Goal: Task Accomplishment & Management: Use online tool/utility

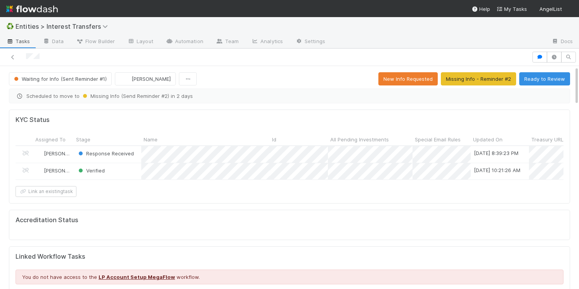
scroll to position [158, 269]
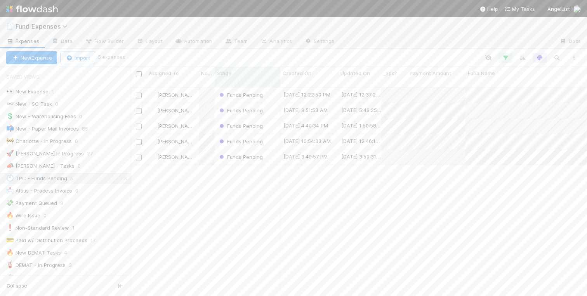
scroll to position [215, 456]
click at [58, 89] on icon at bounding box center [58, 91] width 8 height 5
click at [36, 87] on div "View Settings Default for everyone Rename this view Delete this view" at bounding box center [293, 148] width 587 height 296
click at [30, 92] on div "👀 New Expense" at bounding box center [27, 92] width 42 height 10
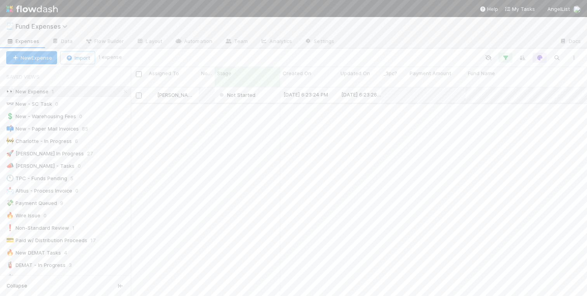
click at [263, 88] on div "Not Started" at bounding box center [248, 95] width 66 height 15
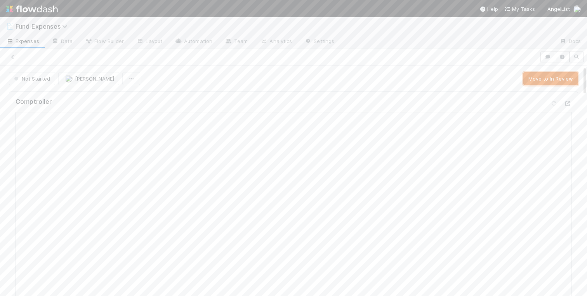
click at [557, 78] on button "Move to In Review" at bounding box center [550, 78] width 55 height 13
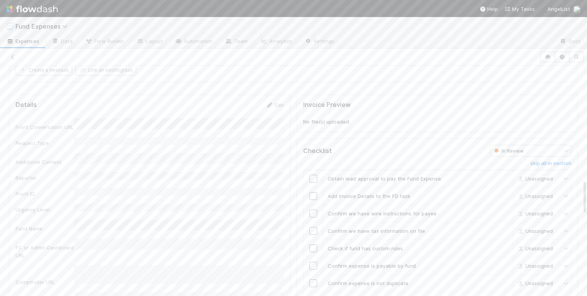
scroll to position [702, 0]
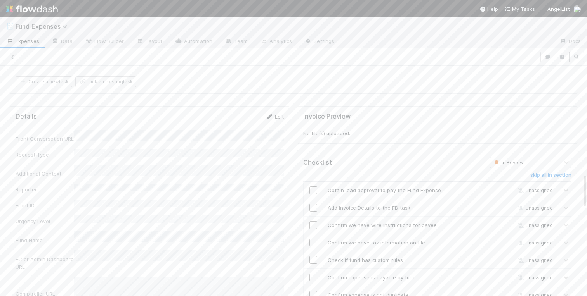
click at [277, 115] on link "Edit" at bounding box center [274, 117] width 18 height 6
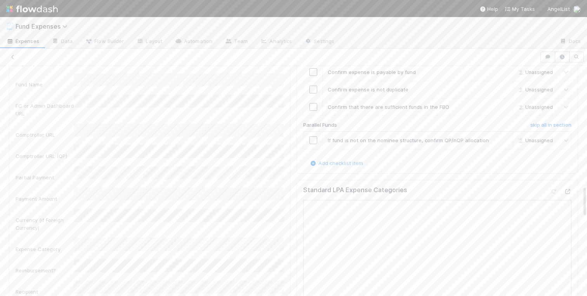
scroll to position [924, 0]
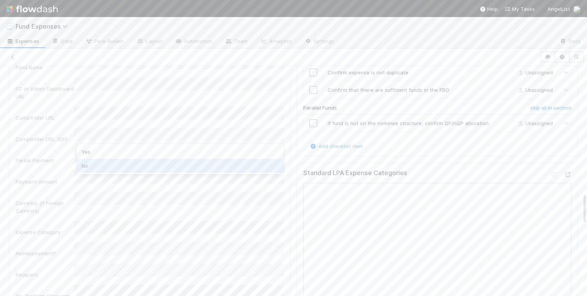
click at [91, 164] on div "No" at bounding box center [180, 166] width 207 height 14
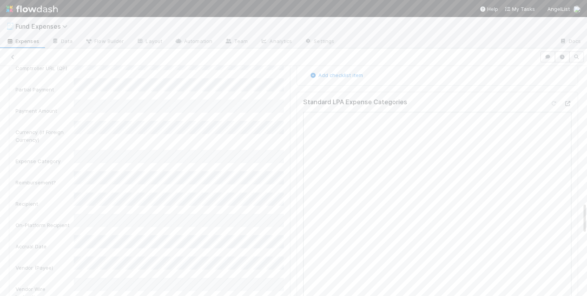
scroll to position [996, 0]
click at [166, 170] on div "26" at bounding box center [167, 170] width 10 height 10
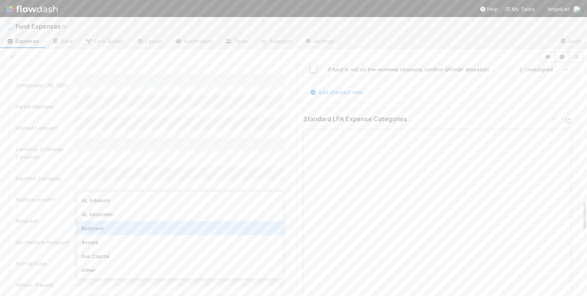
click at [93, 226] on div "Belltower" at bounding box center [180, 229] width 207 height 14
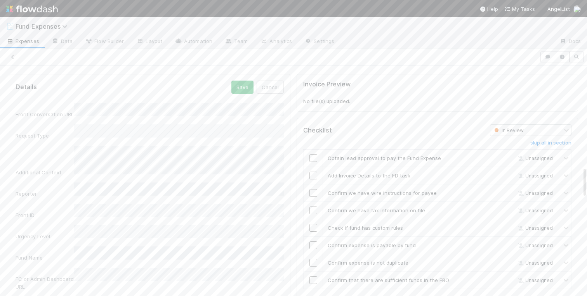
scroll to position [735, 0]
click at [238, 92] on button "Save" at bounding box center [242, 86] width 22 height 13
click at [312, 158] on input "checkbox" at bounding box center [313, 158] width 8 height 8
click at [312, 174] on input "checkbox" at bounding box center [313, 175] width 8 height 8
click at [312, 191] on input "checkbox" at bounding box center [313, 193] width 8 height 8
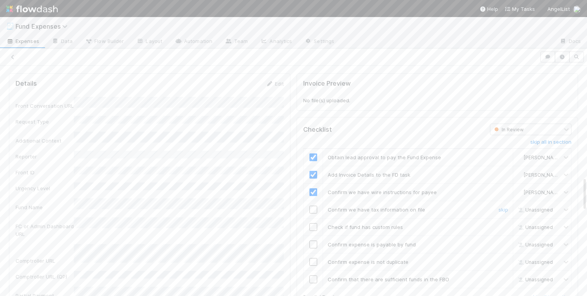
click at [312, 208] on input "checkbox" at bounding box center [313, 210] width 8 height 8
click at [313, 227] on input "checkbox" at bounding box center [313, 228] width 8 height 8
click at [313, 243] on input "checkbox" at bounding box center [313, 245] width 8 height 8
click at [314, 262] on input "checkbox" at bounding box center [313, 262] width 8 height 8
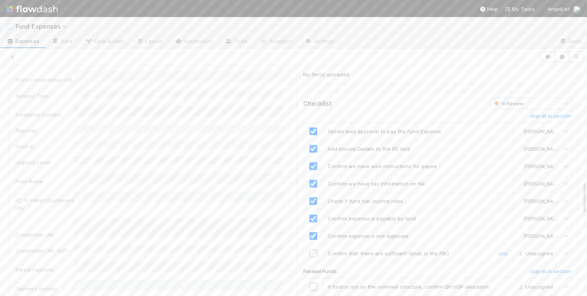
click at [315, 257] on input "checkbox" at bounding box center [313, 254] width 8 height 8
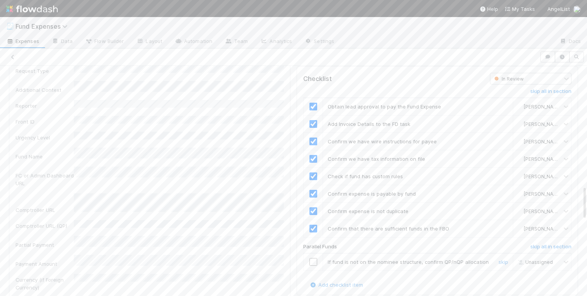
scroll to position [796, 0]
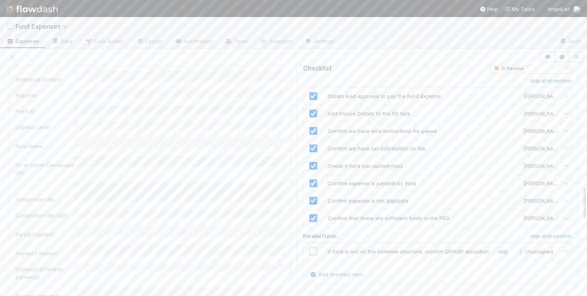
click at [504, 252] on link "skip" at bounding box center [503, 252] width 10 height 6
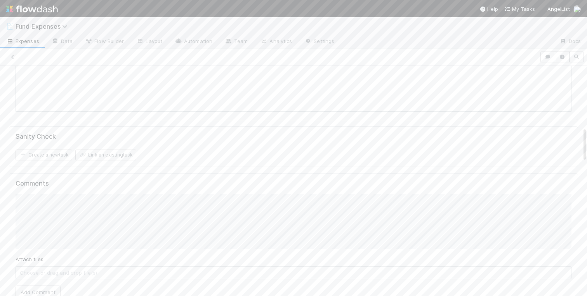
scroll to position [0, 0]
click at [564, 79] on link "Actions" at bounding box center [562, 78] width 32 height 13
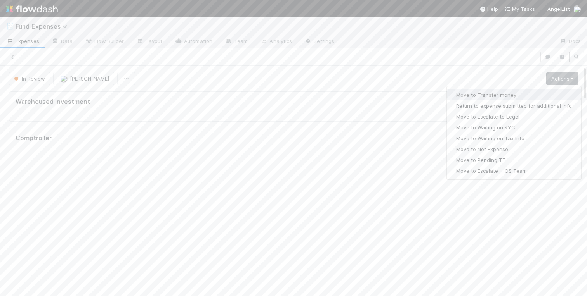
click at [469, 93] on button "Move to Transfer money" at bounding box center [514, 95] width 134 height 11
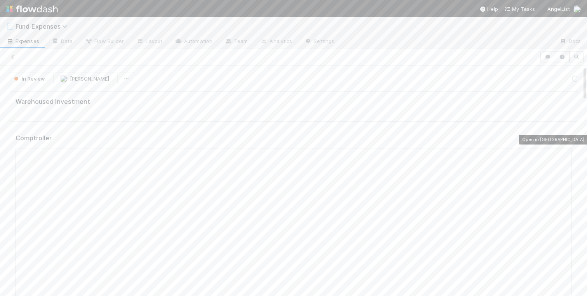
click at [568, 140] on icon at bounding box center [567, 140] width 8 height 5
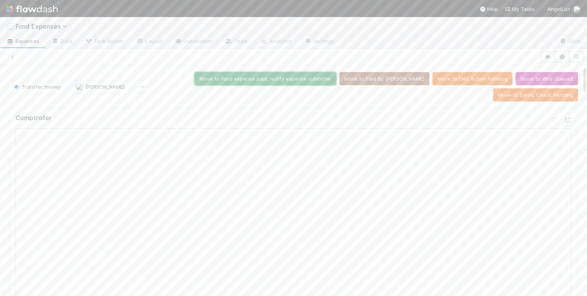
click at [274, 78] on button "Move to Fund expense paid, notify expense submitter" at bounding box center [265, 78] width 142 height 13
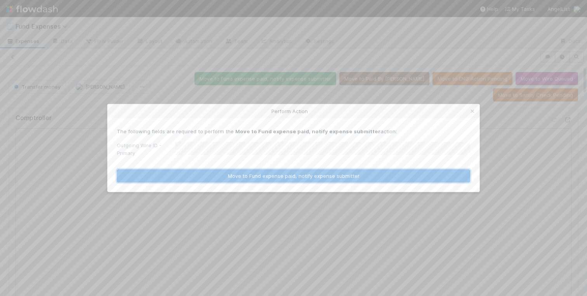
click at [268, 175] on button "Move to Fund expense paid, notify expense submitter" at bounding box center [293, 176] width 353 height 13
